Goal: Information Seeking & Learning: Check status

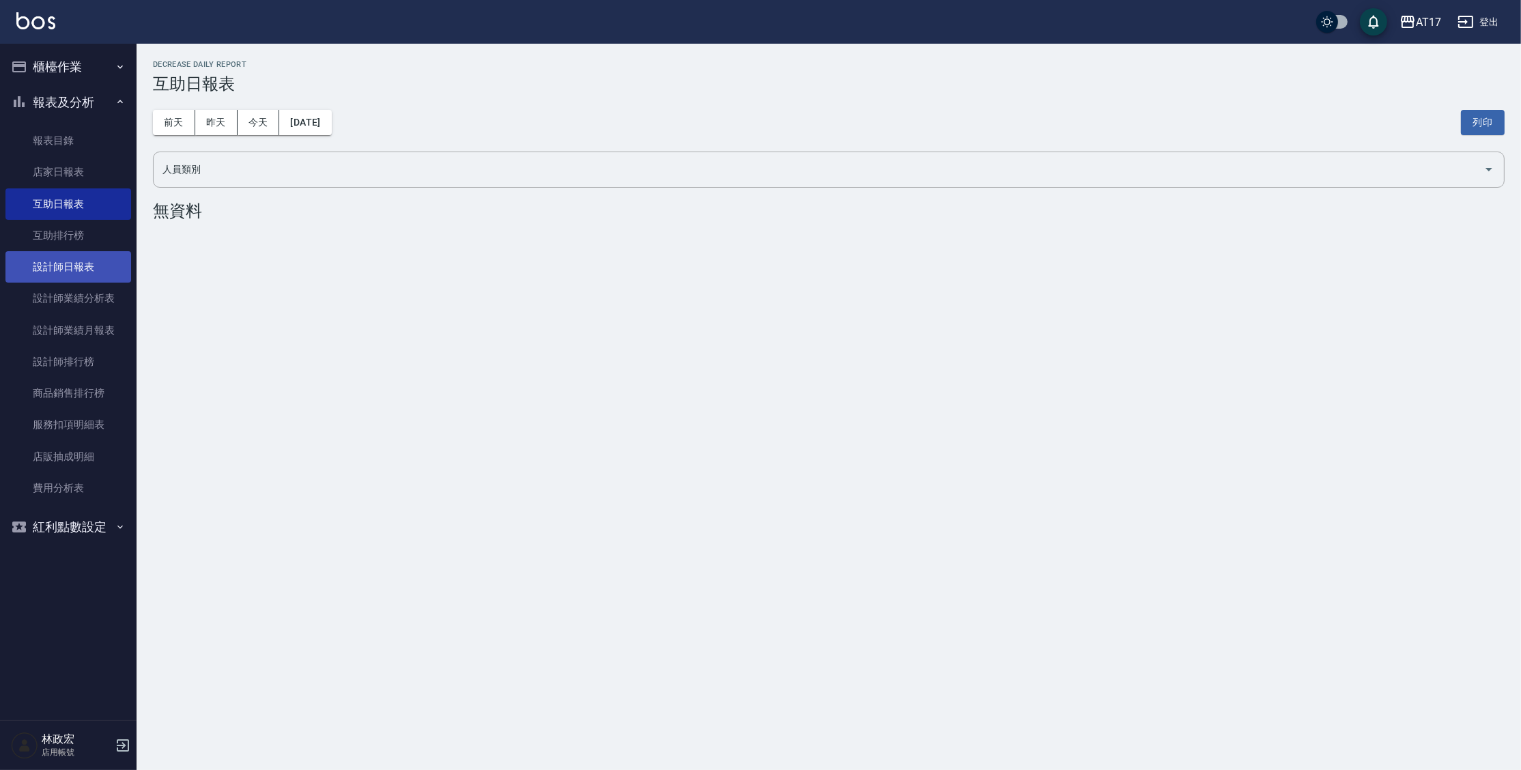
click at [76, 259] on link "設計師日報表" at bounding box center [68, 266] width 126 height 31
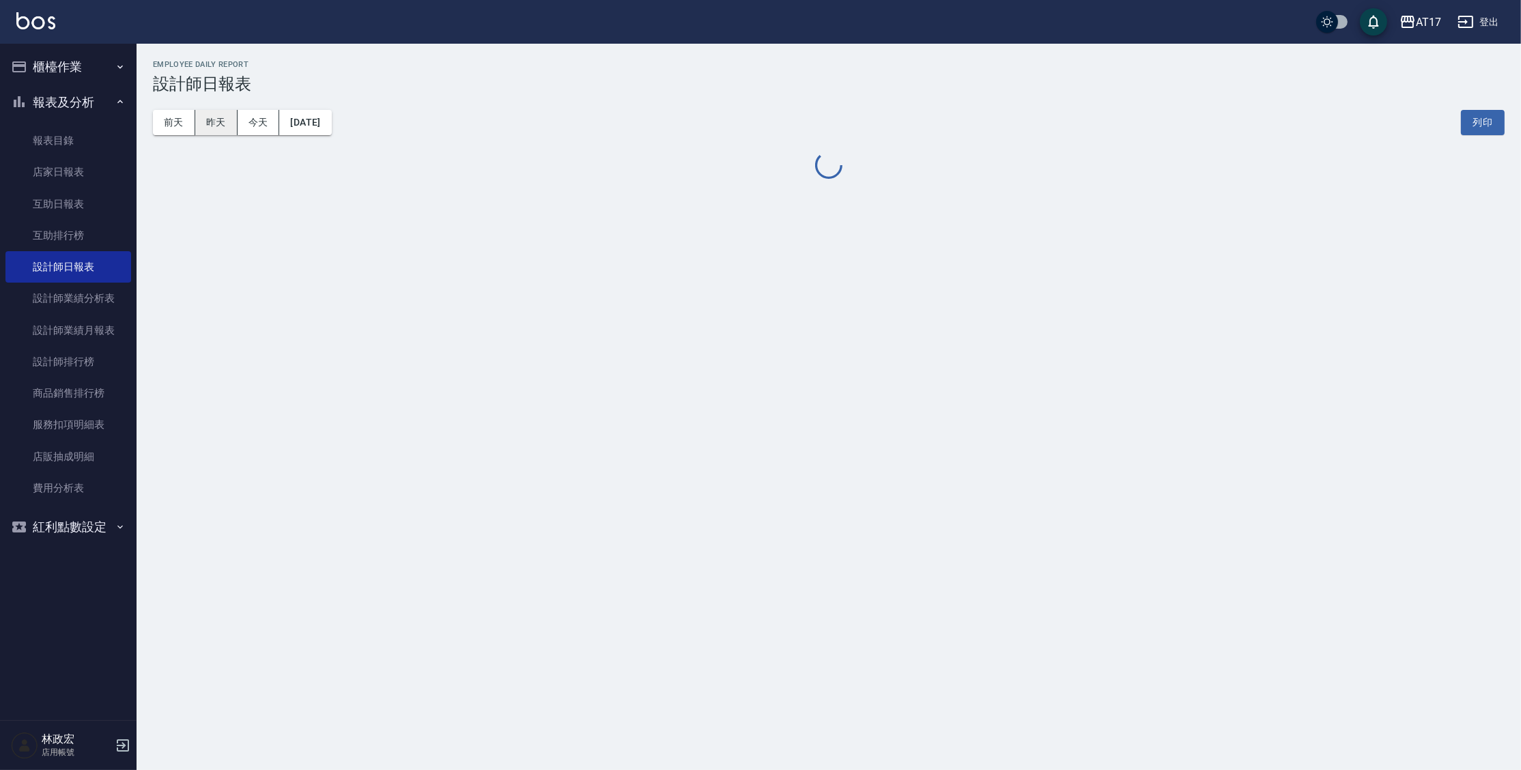
click at [223, 123] on button "昨天" at bounding box center [216, 122] width 42 height 25
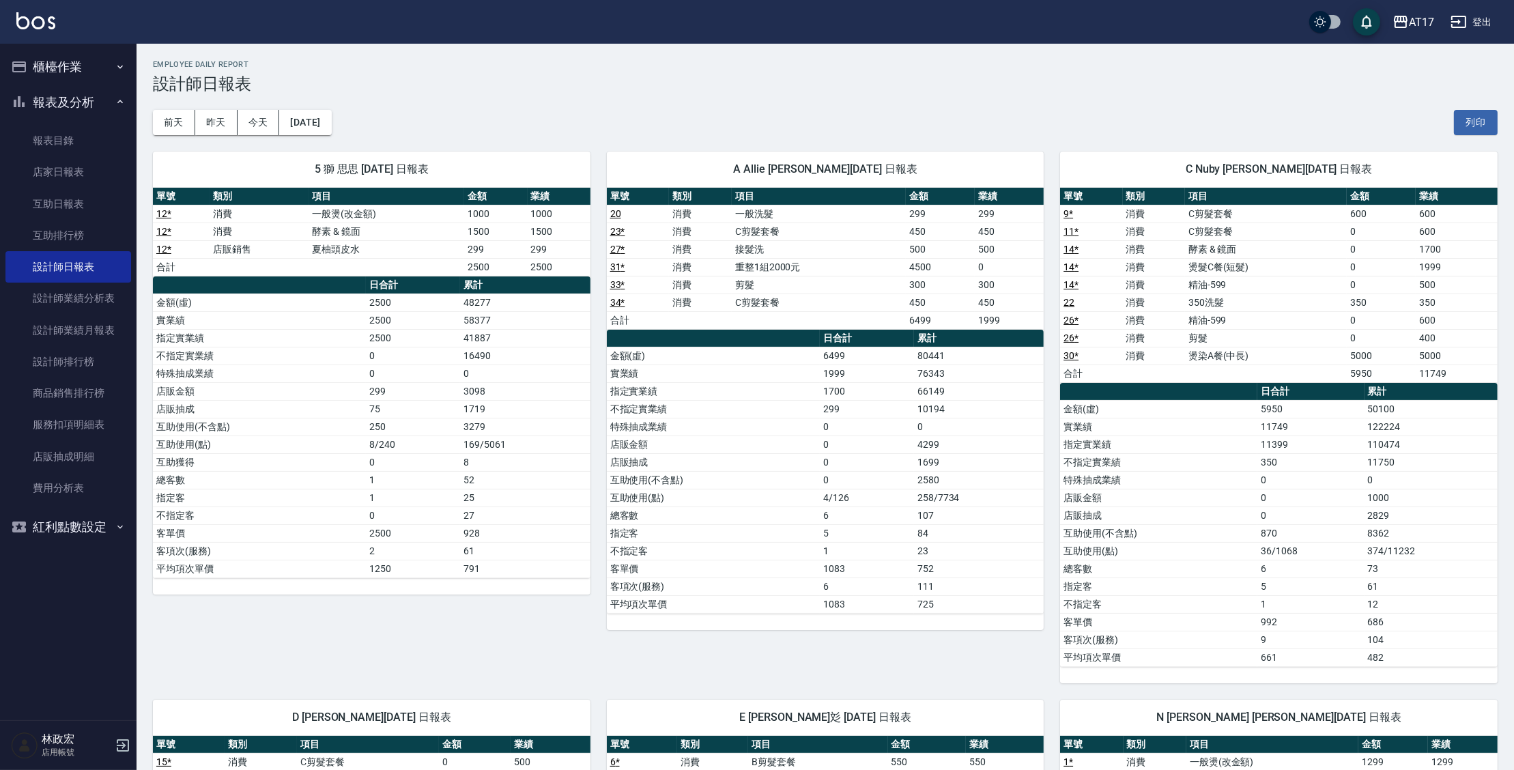
click at [642, 457] on td "店販抽成" at bounding box center [713, 462] width 213 height 18
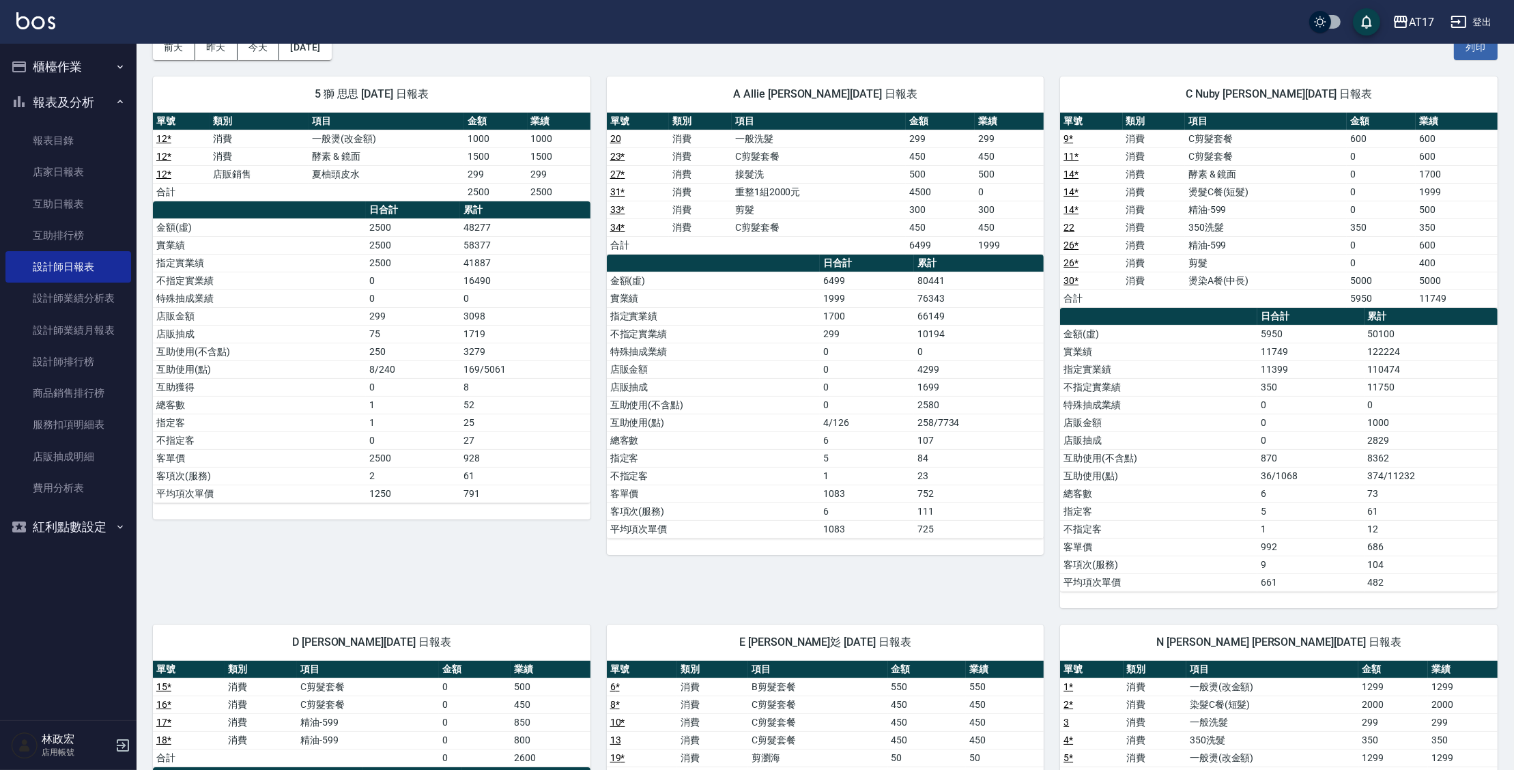
scroll to position [74, 0]
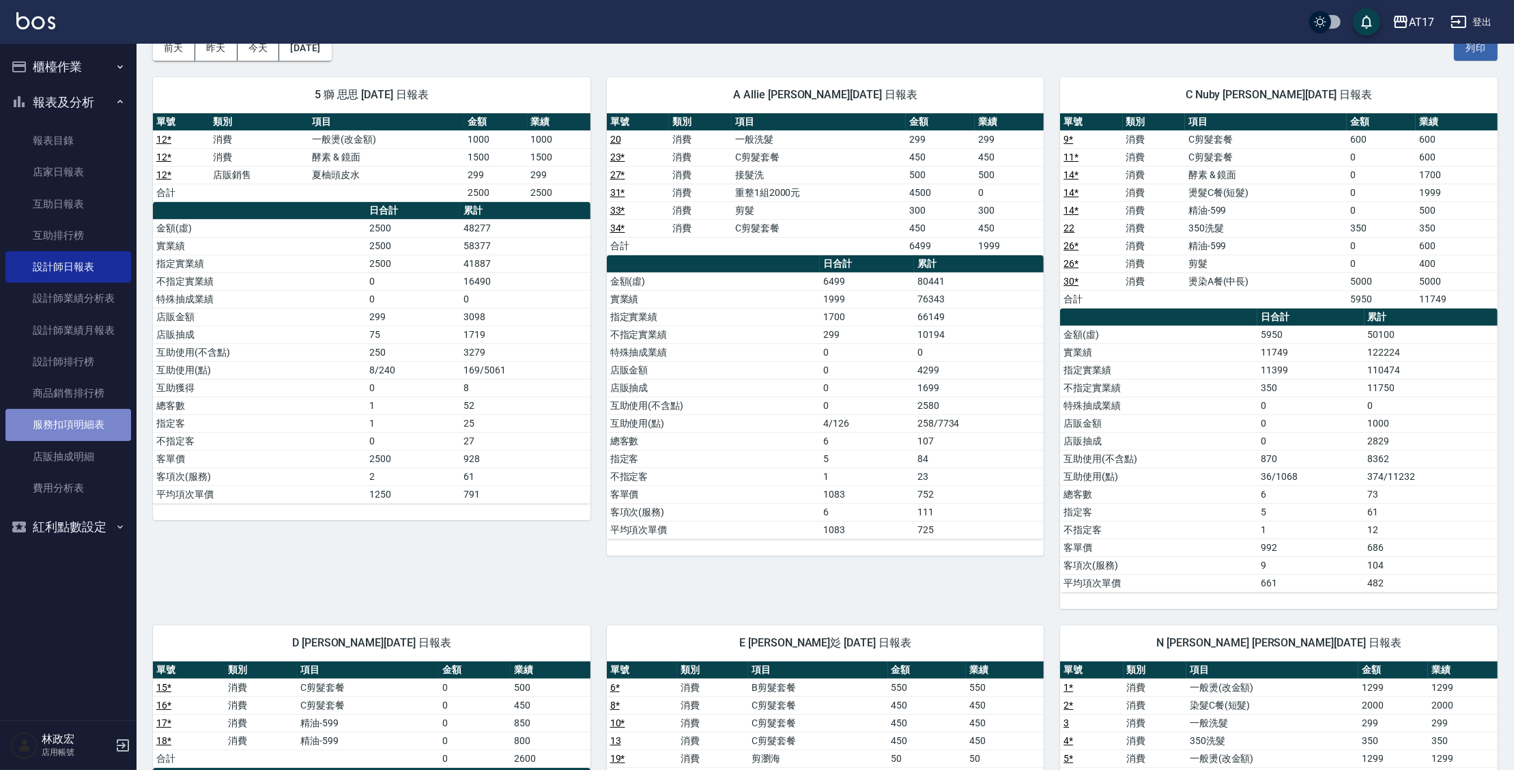
click at [68, 421] on link "服務扣項明細表" at bounding box center [68, 424] width 126 height 31
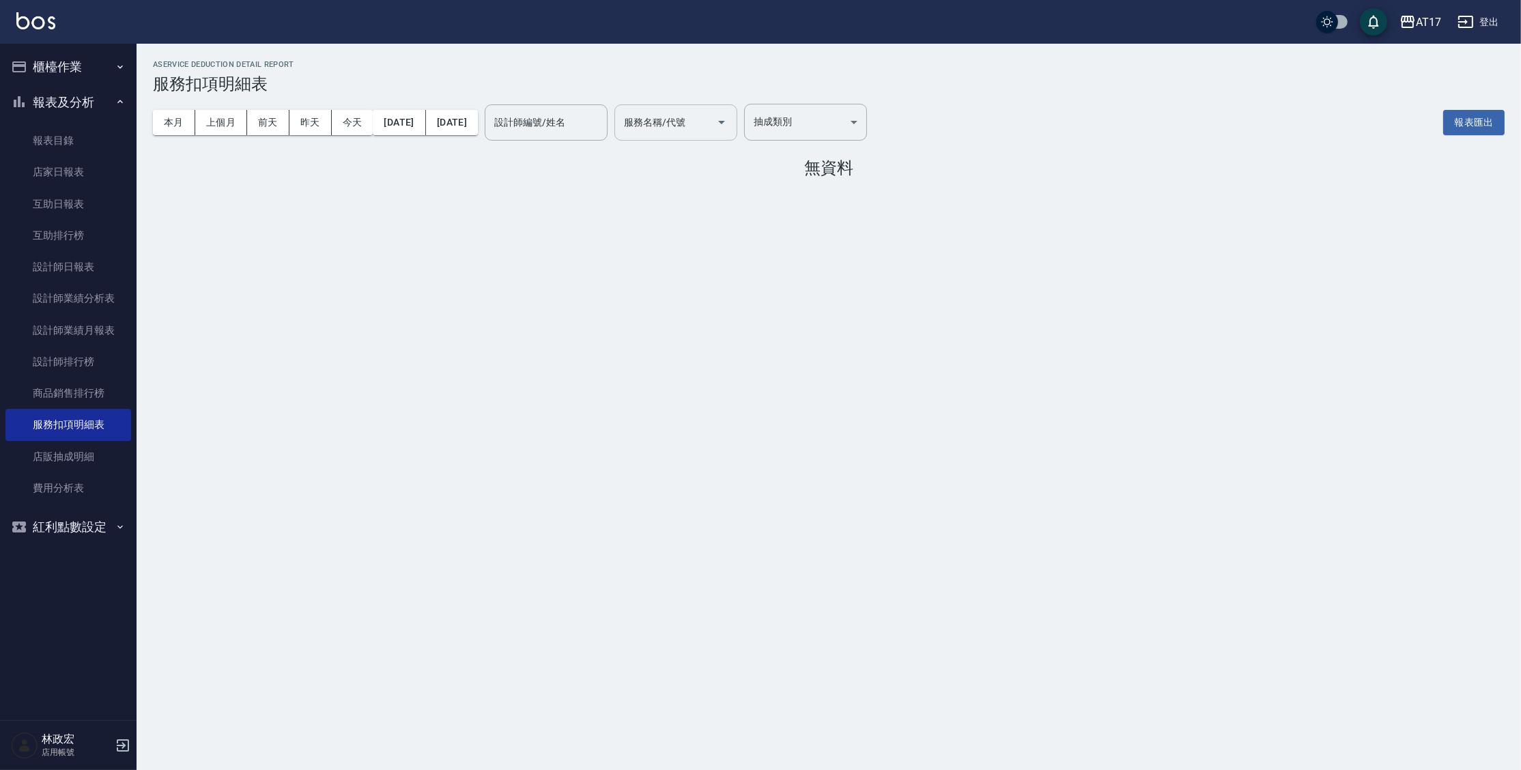
click at [709, 126] on input "服務名稱/代號" at bounding box center [666, 123] width 90 height 24
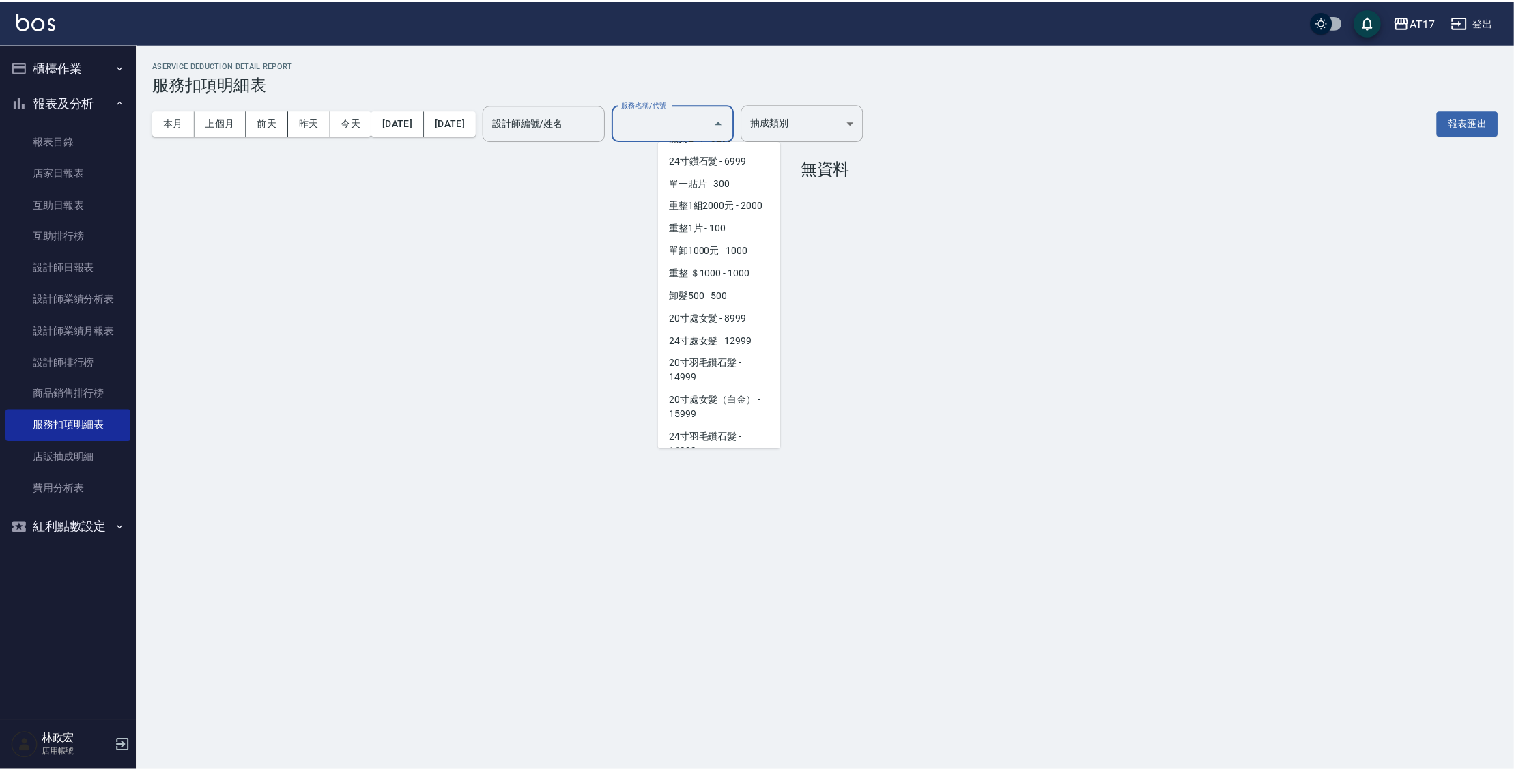
scroll to position [1499, 0]
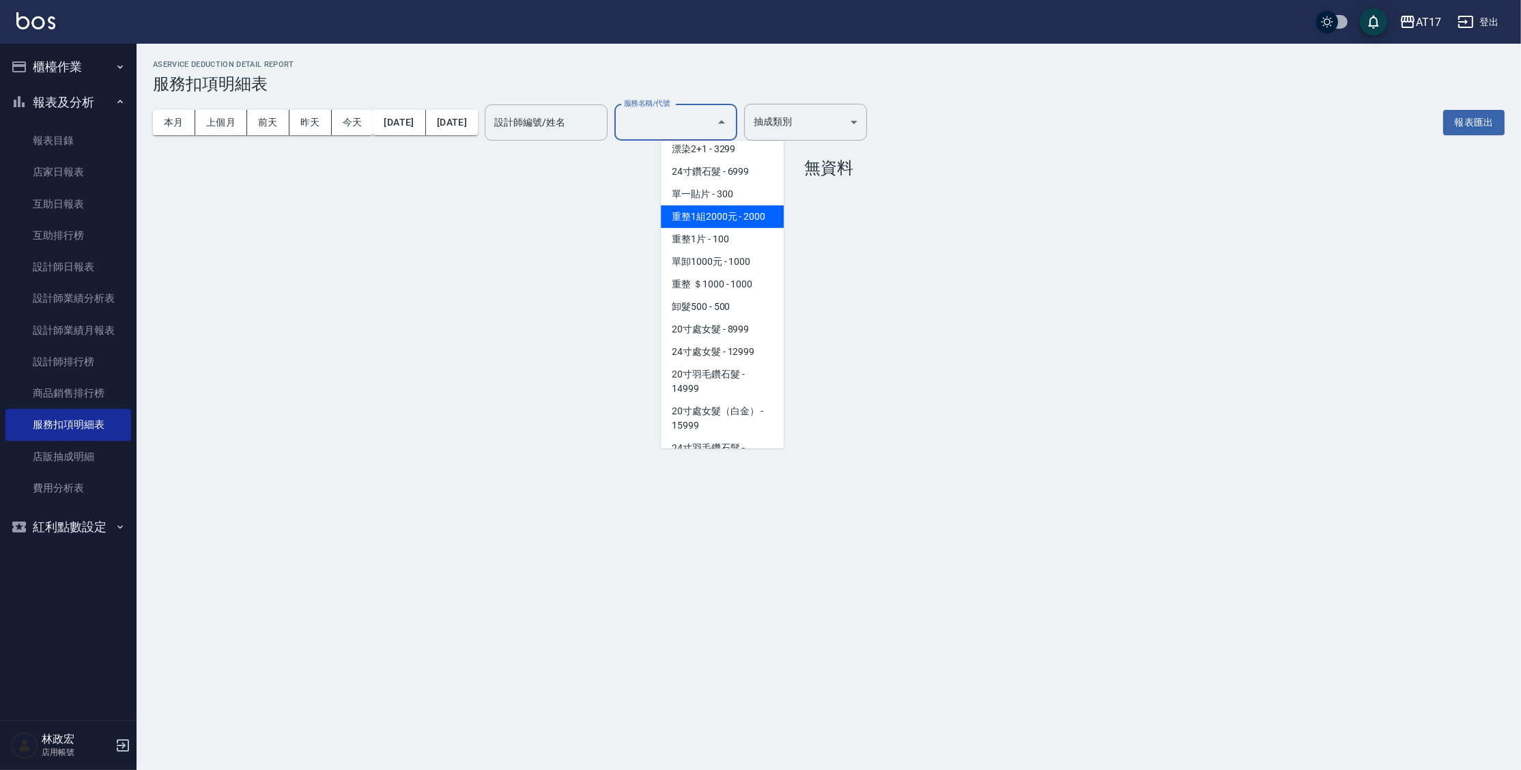
click at [708, 218] on span "重整1組2000元 - 2000" at bounding box center [722, 217] width 123 height 23
type input "重整1組2000元(7006)"
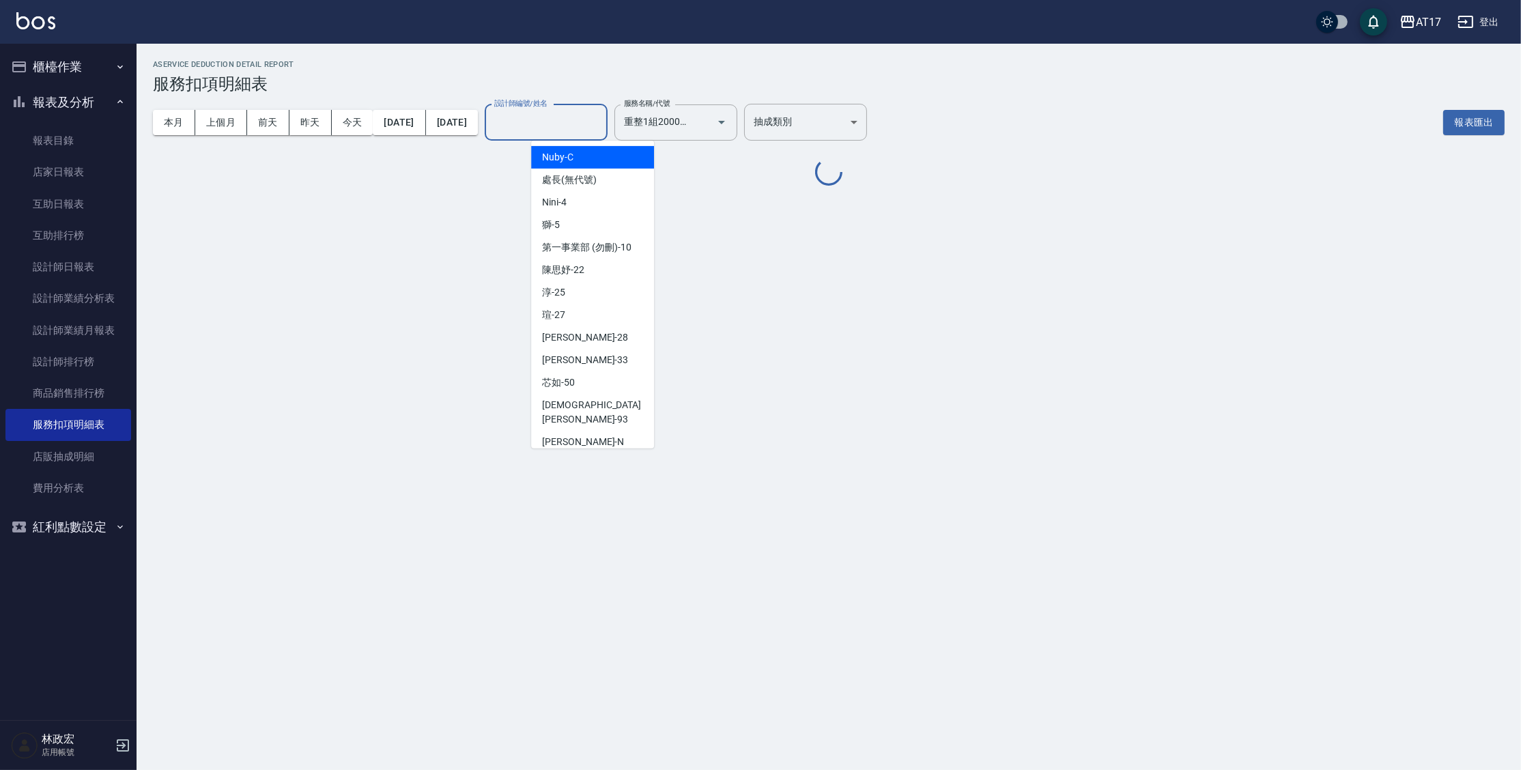
click at [602, 122] on input "設計師編號/姓名" at bounding box center [546, 123] width 111 height 24
click at [199, 128] on button "上個月" at bounding box center [221, 122] width 52 height 25
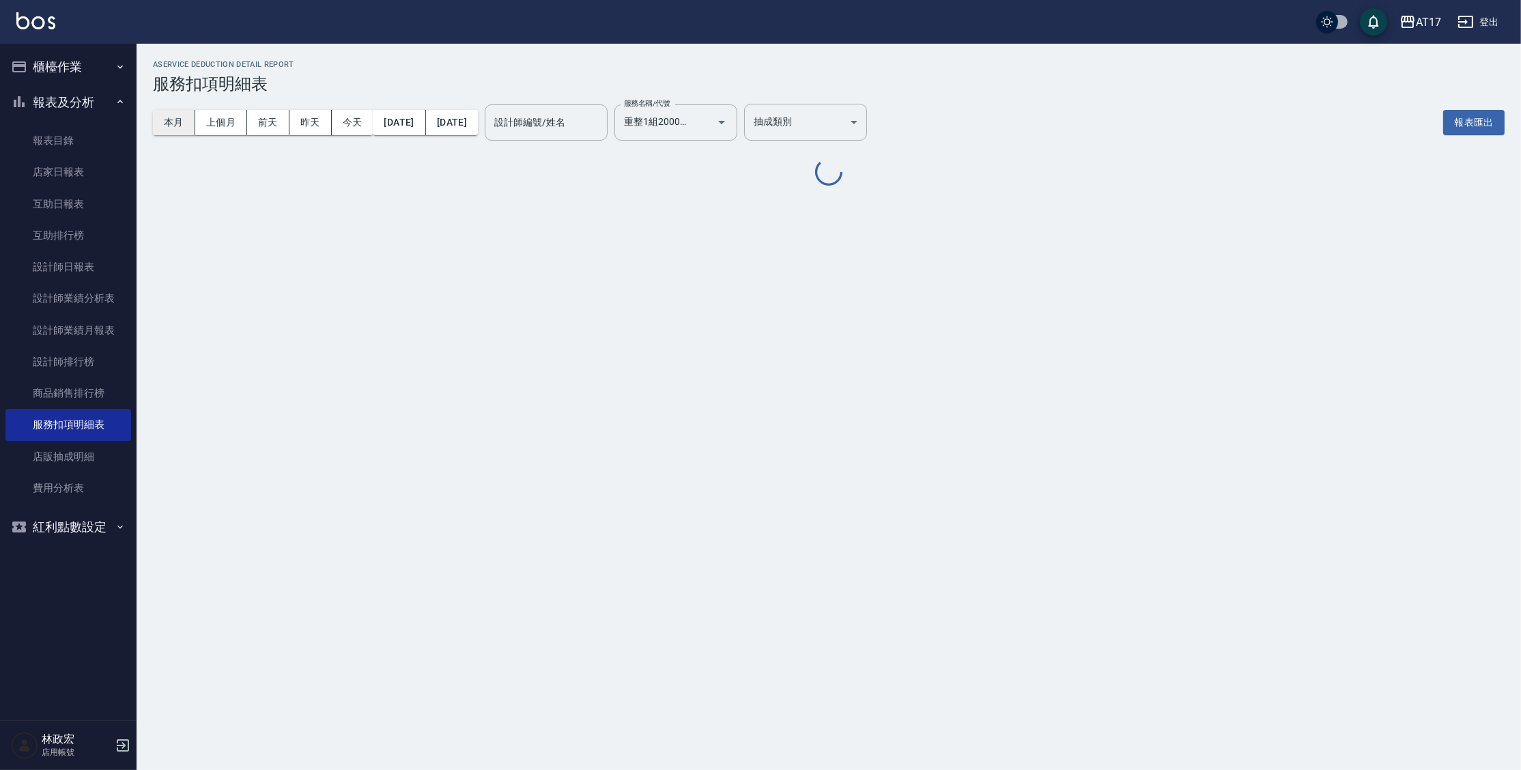
click at [186, 124] on button "本月" at bounding box center [174, 122] width 42 height 25
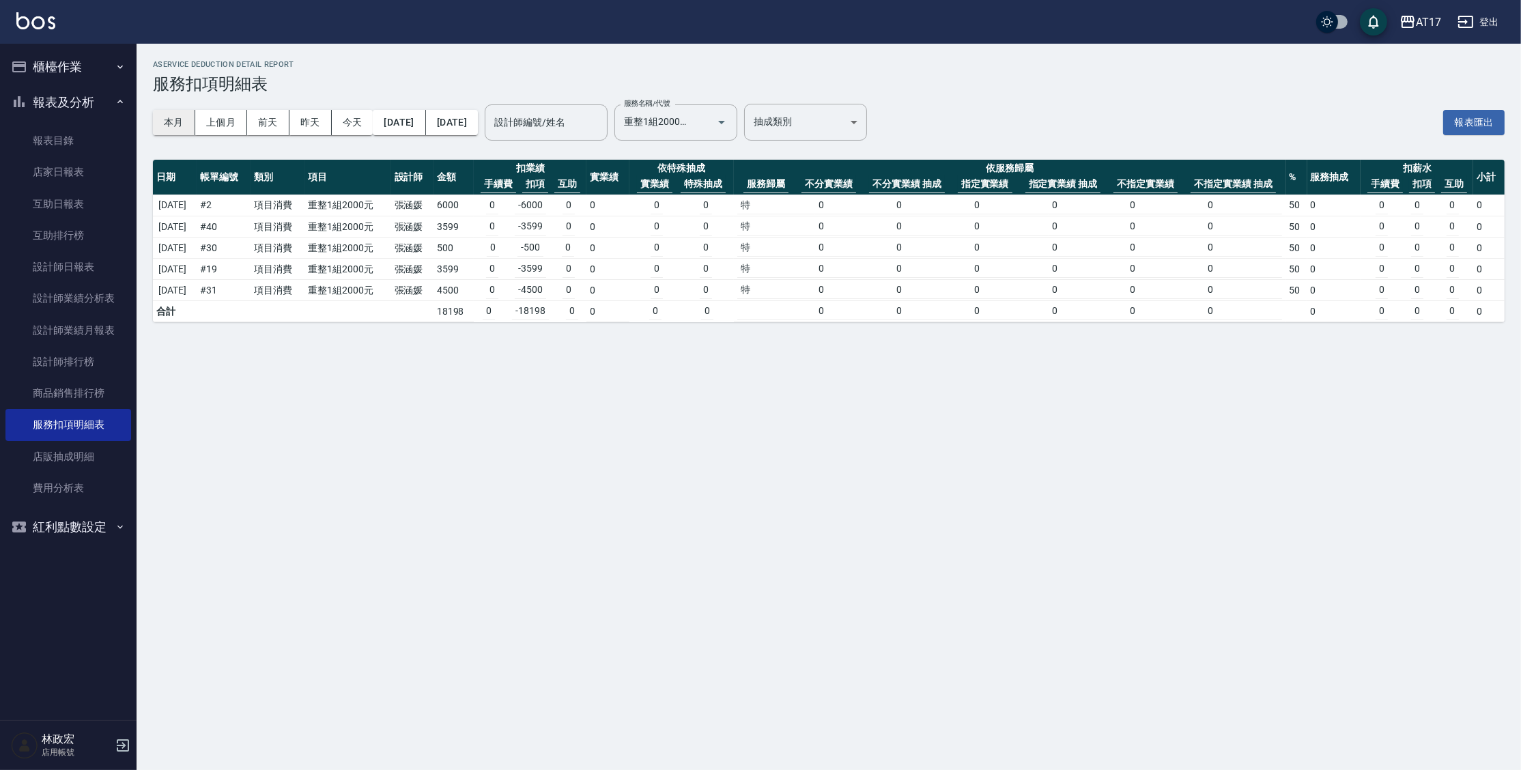
click at [188, 130] on button "本月" at bounding box center [174, 122] width 42 height 25
click at [521, 412] on div "AService Deduction Detail Report 服務扣項明細表 本月 上個月 [DATE] [DATE] [DATE] [DATE] [DA…" at bounding box center [760, 385] width 1521 height 770
click at [64, 281] on link "設計師日報表" at bounding box center [68, 266] width 126 height 31
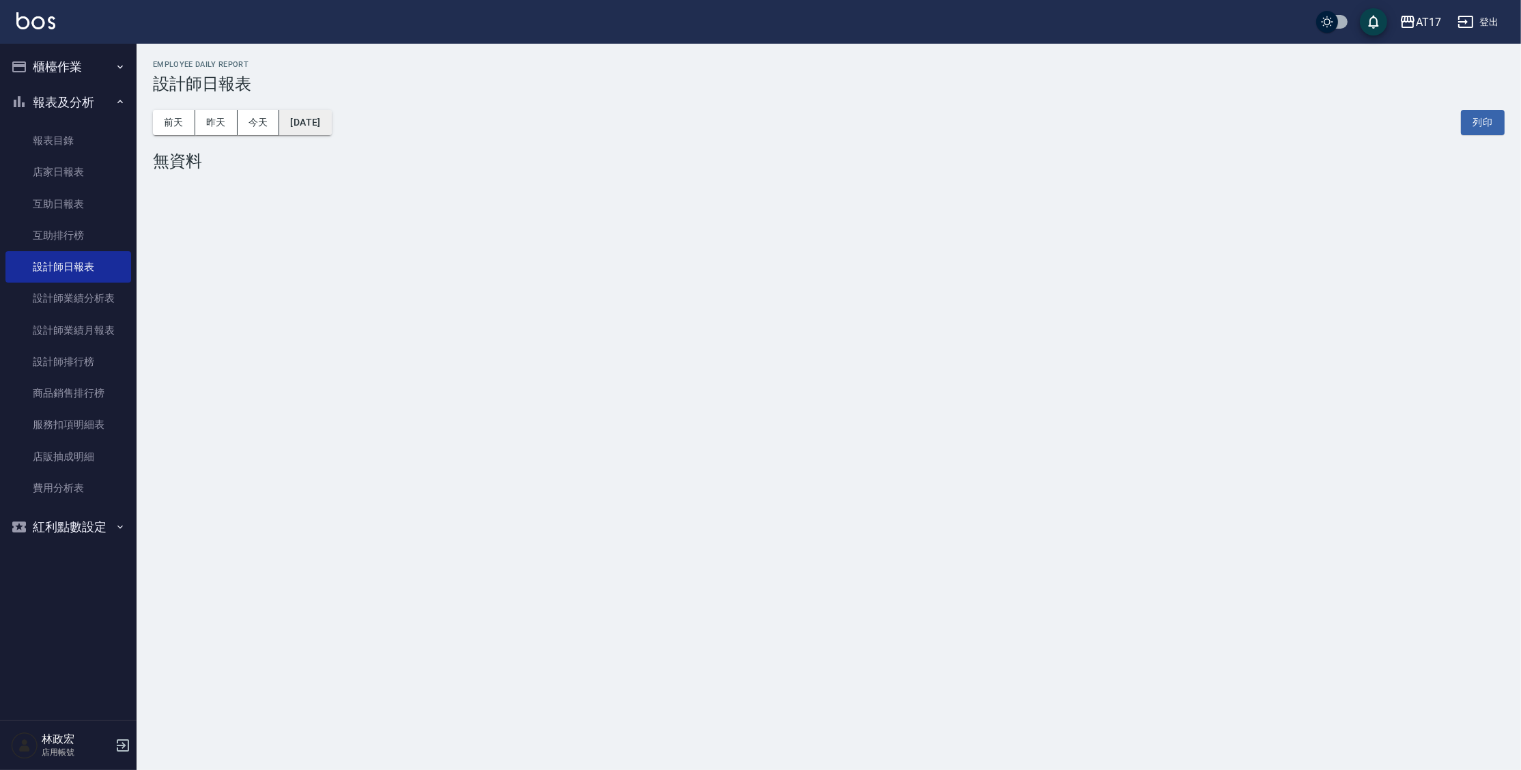
click at [323, 128] on button "[DATE]" at bounding box center [305, 122] width 52 height 25
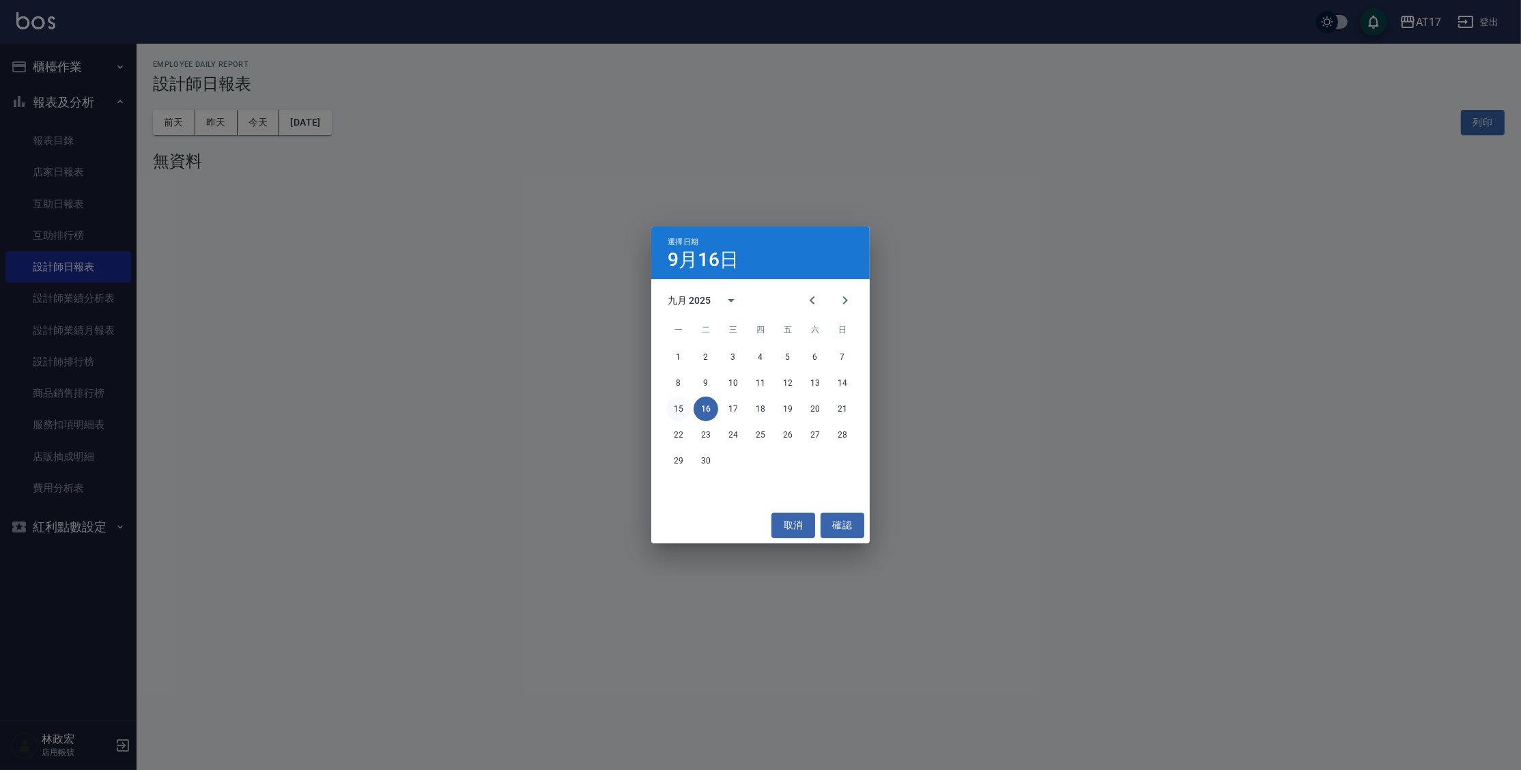
click at [682, 412] on button "15" at bounding box center [678, 409] width 25 height 25
